Goal: Check status: Check status

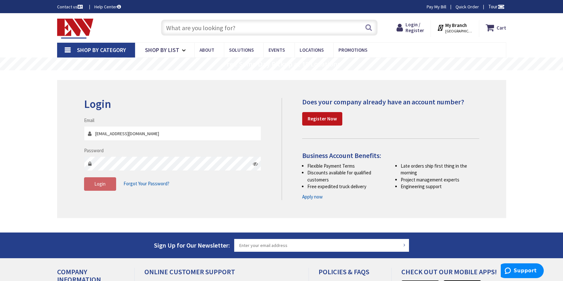
type input "[EMAIL_ADDRESS][DOMAIN_NAME]"
click at [102, 182] on span "Login" at bounding box center [99, 184] width 11 height 6
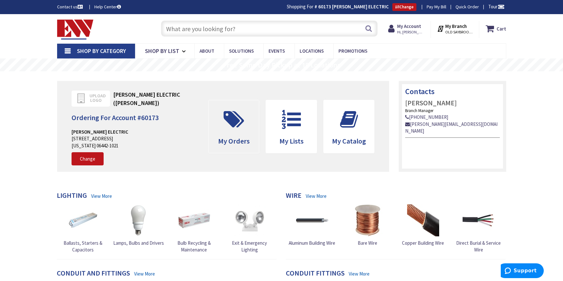
click at [228, 122] on icon at bounding box center [233, 119] width 27 height 19
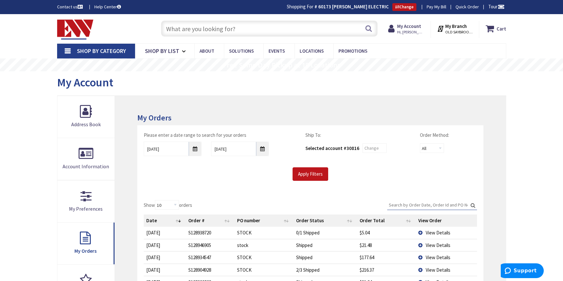
click at [437, 233] on span "View Details" at bounding box center [438, 232] width 25 height 6
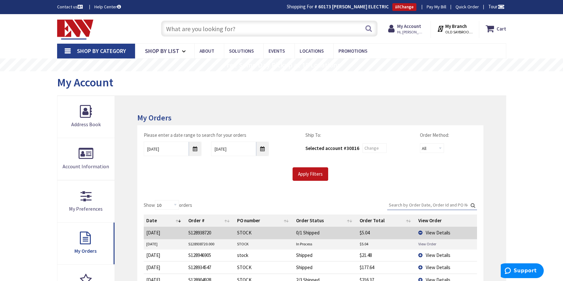
click at [431, 244] on link "View Order" at bounding box center [427, 243] width 18 height 5
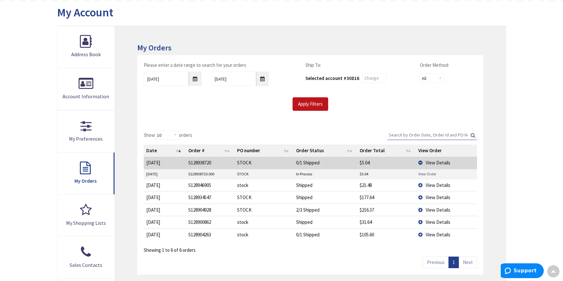
scroll to position [71, 0]
click at [446, 185] on span "View Details" at bounding box center [438, 184] width 25 height 6
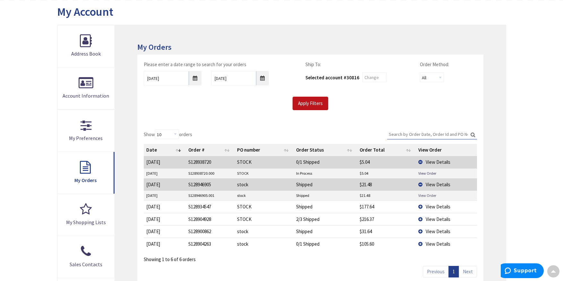
click at [421, 196] on link "View Order" at bounding box center [427, 194] width 18 height 5
click at [438, 244] on span "View Details" at bounding box center [438, 243] width 25 height 6
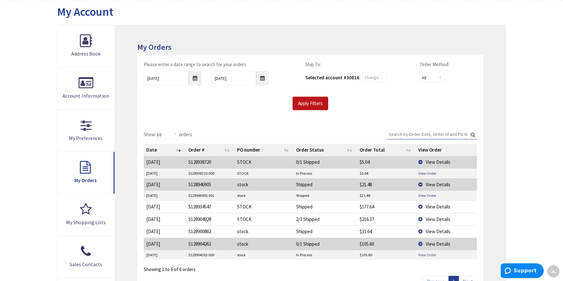
click at [426, 254] on link "View Order" at bounding box center [427, 254] width 18 height 5
click at [195, 78] on input "9/30/2025" at bounding box center [173, 78] width 58 height 14
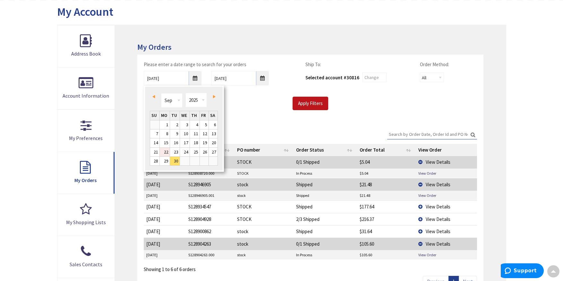
click at [166, 151] on link "22" at bounding box center [165, 152] width 10 height 9
type input "09/22/2025"
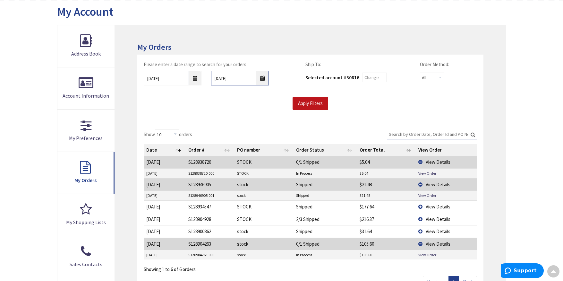
click at [263, 78] on input "10/7/2025" at bounding box center [240, 78] width 58 height 14
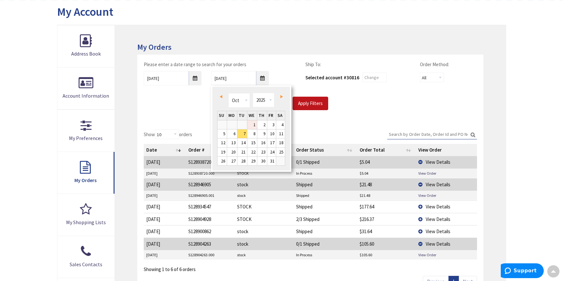
click at [252, 122] on link "1" at bounding box center [252, 124] width 10 height 9
type input "[DATE]"
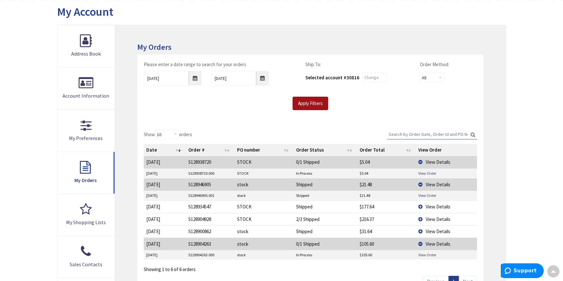
click at [312, 102] on input "Apply Filters" at bounding box center [310, 103] width 36 height 13
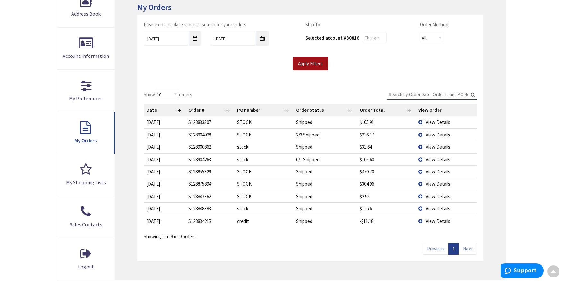
scroll to position [113, 0]
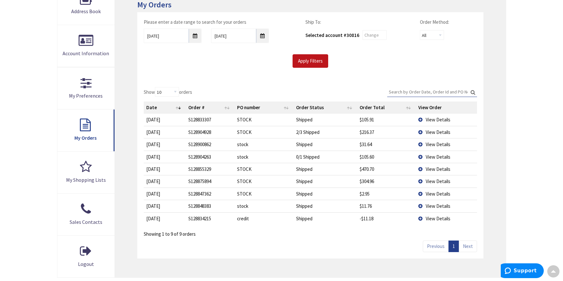
click at [436, 156] on span "View Details" at bounding box center [438, 157] width 25 height 6
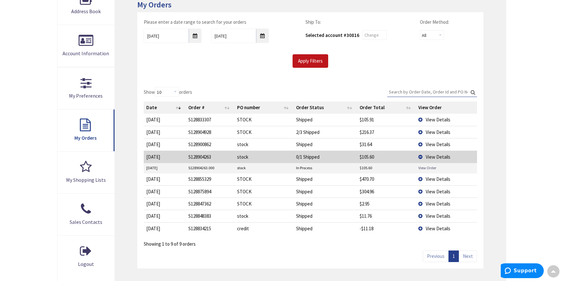
click at [428, 169] on link "View Order" at bounding box center [427, 167] width 18 height 5
click at [194, 35] on input "09/22/2025" at bounding box center [173, 36] width 58 height 14
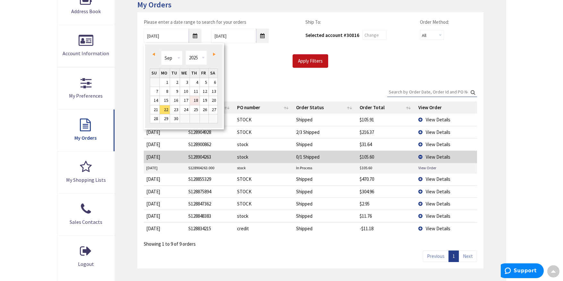
click at [195, 99] on link "18" at bounding box center [195, 100] width 10 height 9
type input "09/18/2025"
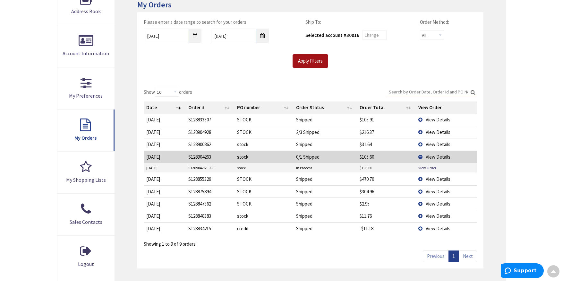
click at [302, 61] on input "Apply Filters" at bounding box center [310, 60] width 36 height 13
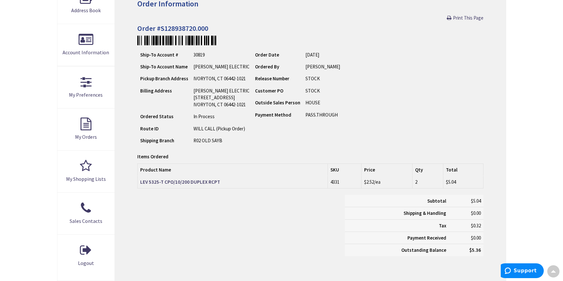
scroll to position [114, 0]
drag, startPoint x: 474, startPoint y: 21, endPoint x: 437, endPoint y: 238, distance: 220.2
click at [473, 21] on link "Print This Page" at bounding box center [465, 17] width 37 height 7
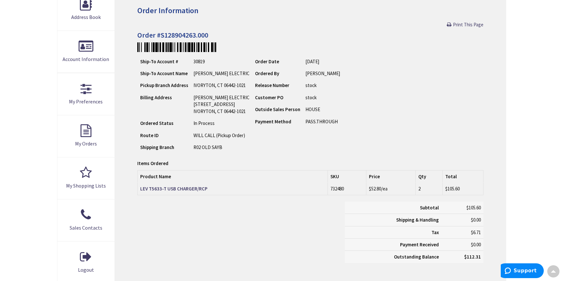
scroll to position [107, 0]
click at [465, 26] on span "Print This Page" at bounding box center [468, 24] width 30 height 6
